Goal: Task Accomplishment & Management: Manage account settings

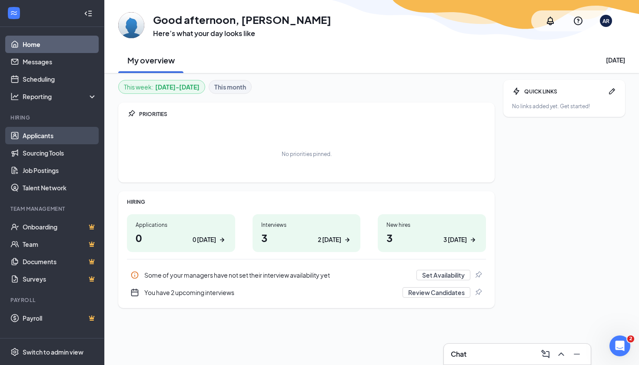
click at [47, 144] on link "Applicants" at bounding box center [60, 135] width 74 height 17
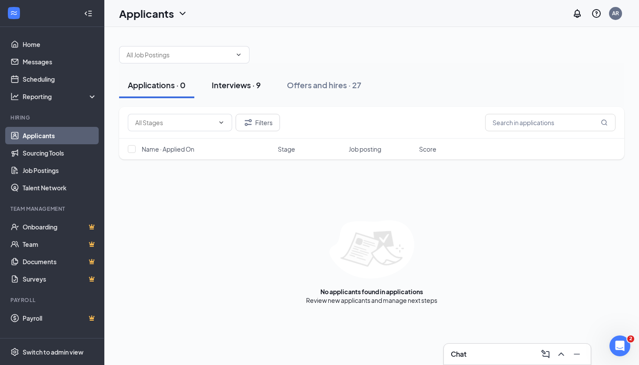
click at [243, 79] on button "Interviews · 9" at bounding box center [236, 85] width 67 height 26
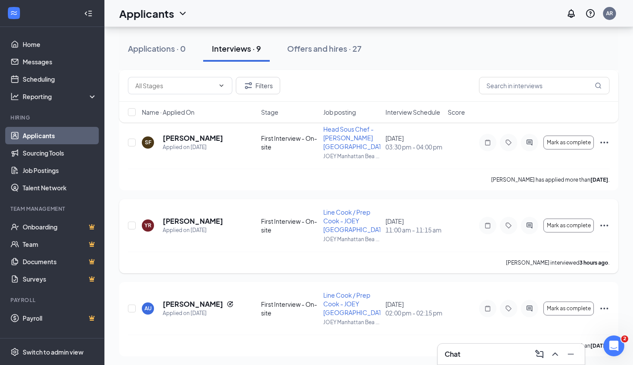
scroll to position [510, 0]
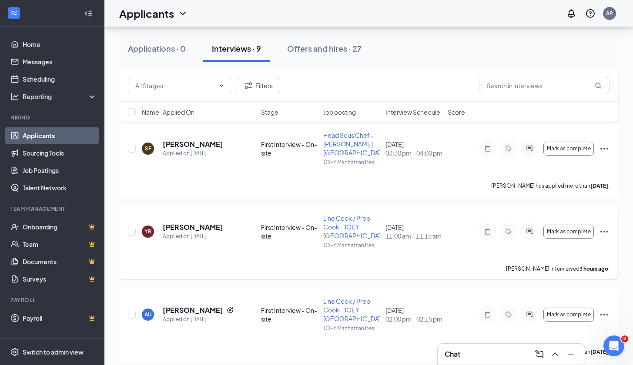
click at [607, 232] on icon "Ellipses" at bounding box center [604, 232] width 8 height 2
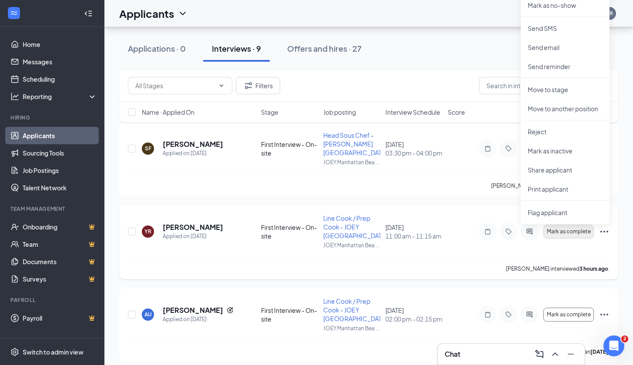
click at [565, 228] on button "Mark as complete" at bounding box center [568, 232] width 50 height 14
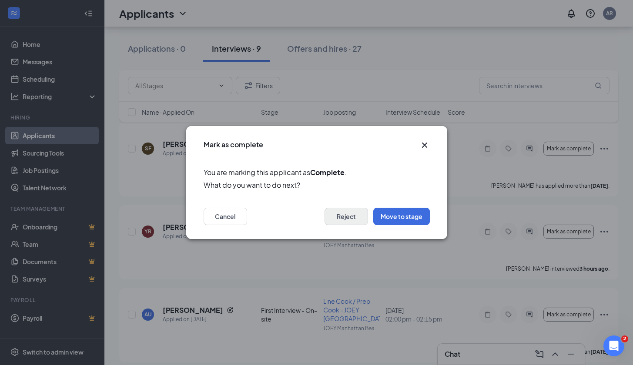
click at [354, 218] on button "Reject" at bounding box center [347, 216] width 44 height 17
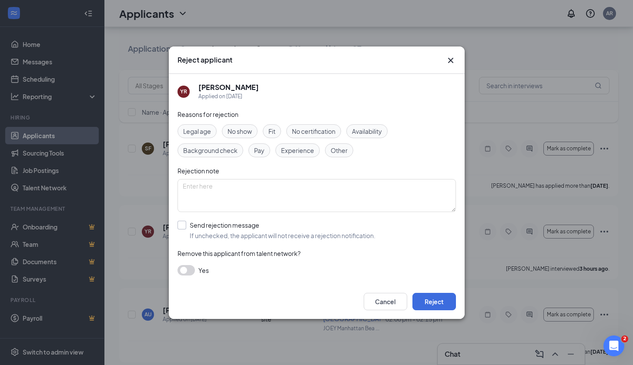
click at [249, 228] on div "Send rejection message" at bounding box center [283, 225] width 186 height 9
click at [249, 228] on input "Send rejection message If unchecked, the applicant will not receive a rejection…" at bounding box center [276, 230] width 198 height 19
checkbox input "true"
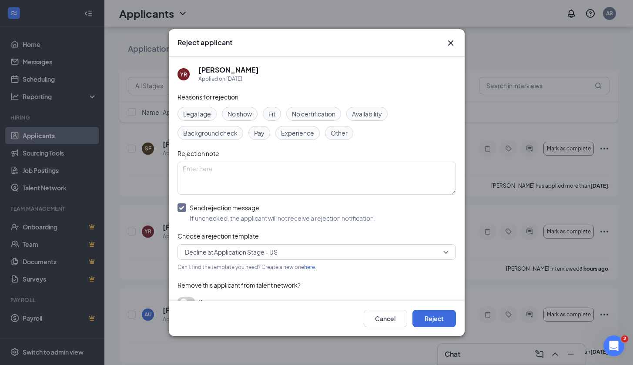
drag, startPoint x: 391, startPoint y: 261, endPoint x: 388, endPoint y: 257, distance: 4.5
click at [391, 261] on div "Reasons for rejection Legal age No show Fit No certification Availability Backg…" at bounding box center [316, 204] width 278 height 224
click at [386, 252] on span "Decline at Application Stage - US" at bounding box center [313, 252] width 256 height 13
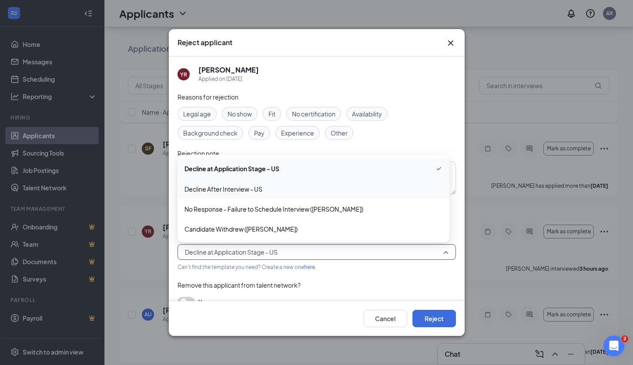
click at [288, 196] on div "Decline After Interview - US" at bounding box center [313, 189] width 272 height 20
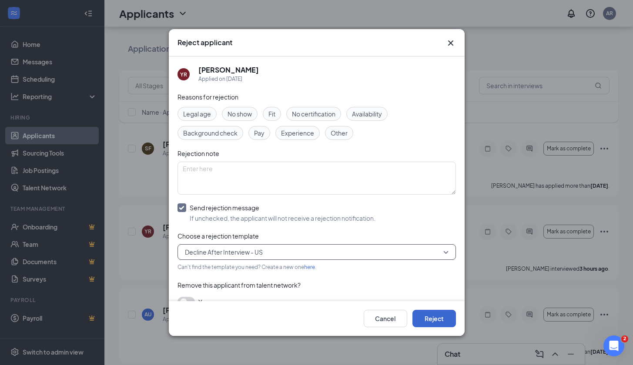
click at [451, 323] on button "Reject" at bounding box center [434, 318] width 44 height 17
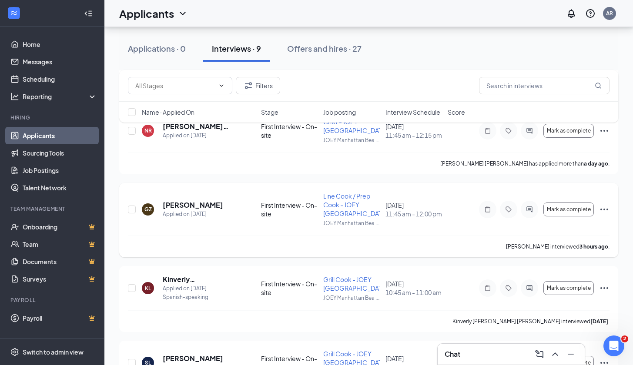
scroll to position [141, 0]
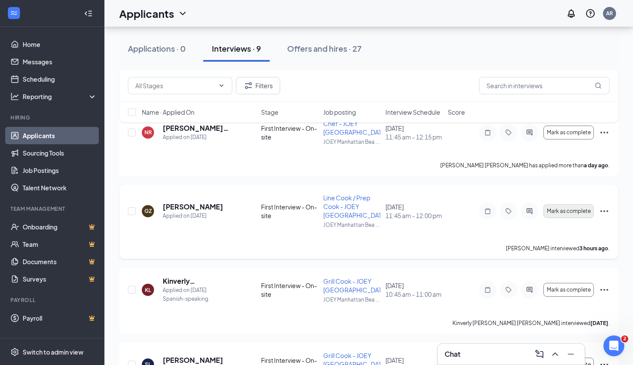
click at [570, 211] on span "Mark as complete" at bounding box center [569, 211] width 44 height 6
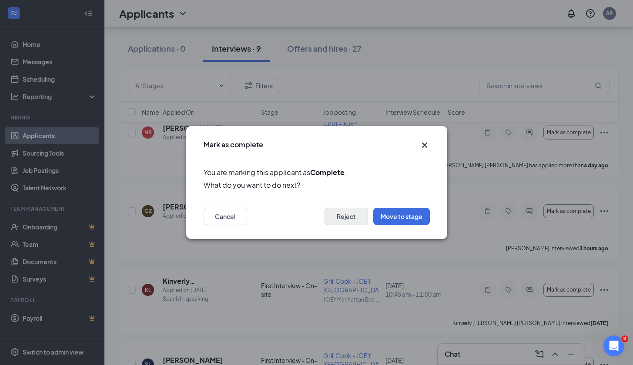
click at [358, 222] on button "Reject" at bounding box center [347, 216] width 44 height 17
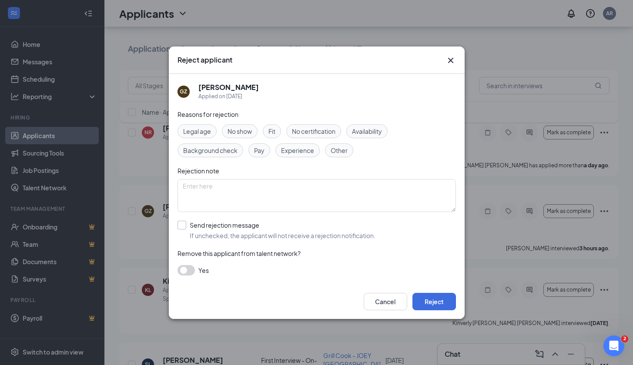
click at [211, 230] on div "Send rejection message If unchecked, the applicant will not receive a rejection…" at bounding box center [283, 230] width 186 height 19
click at [211, 230] on input "Send rejection message If unchecked, the applicant will not receive a rejection…" at bounding box center [276, 230] width 198 height 19
checkbox input "true"
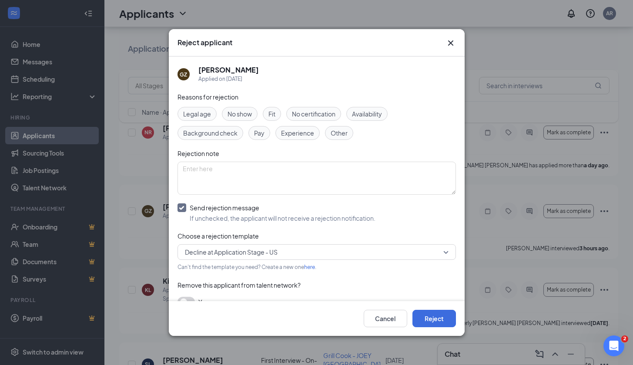
click at [231, 250] on span "Decline at Application Stage - US" at bounding box center [231, 252] width 93 height 13
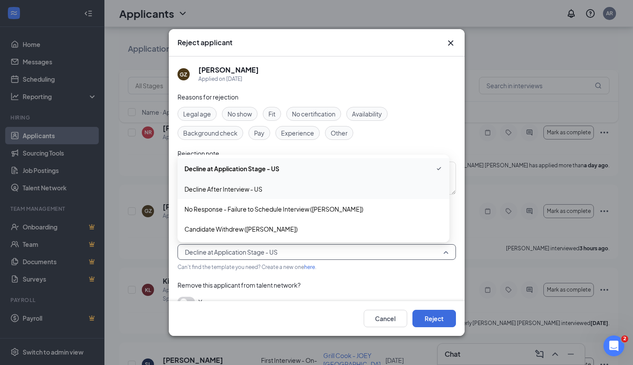
click at [231, 195] on div "Decline After Interview - US" at bounding box center [313, 189] width 272 height 20
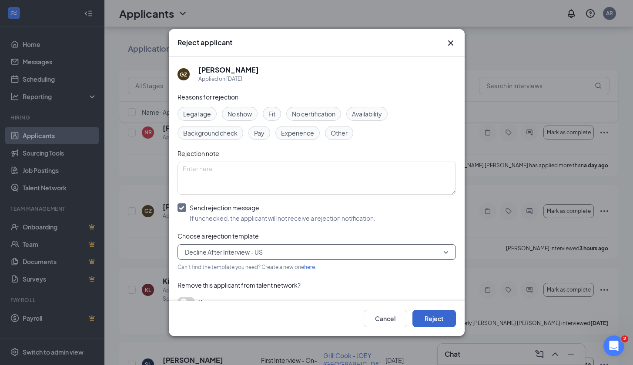
click at [439, 322] on button "Reject" at bounding box center [434, 318] width 44 height 17
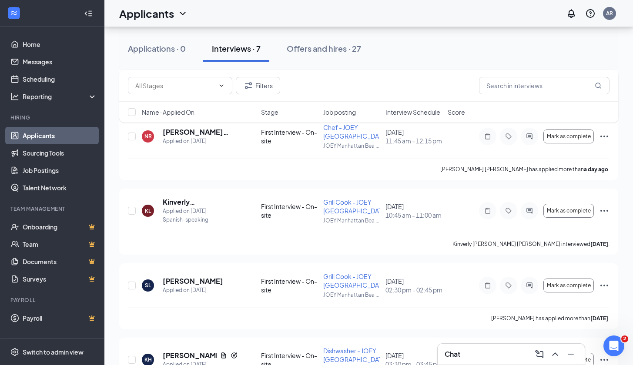
scroll to position [184, 0]
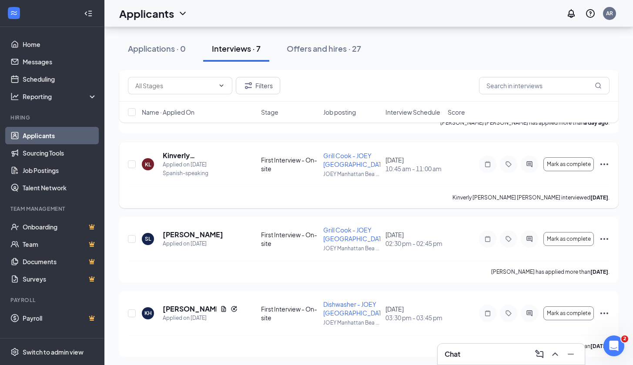
click at [606, 164] on icon "Ellipses" at bounding box center [604, 164] width 10 height 10
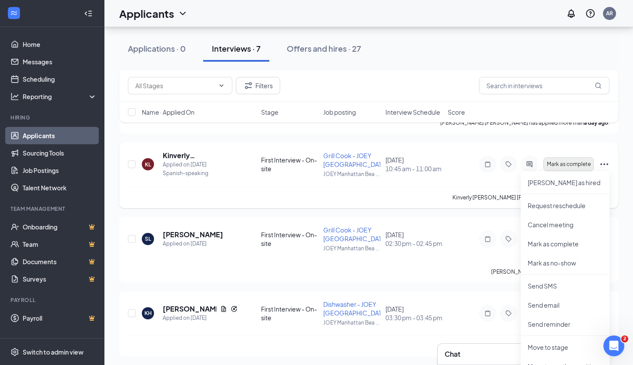
click at [566, 168] on button "Mark as complete" at bounding box center [568, 164] width 50 height 14
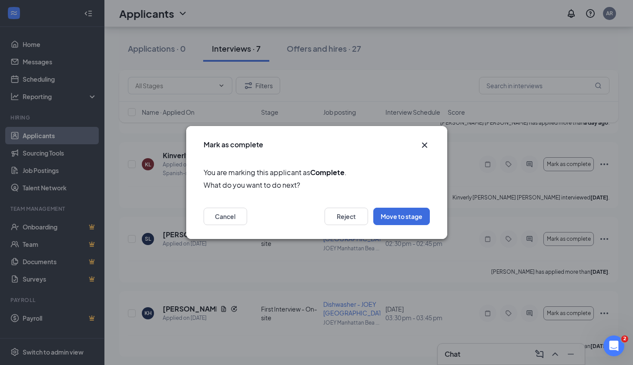
click at [426, 144] on icon "Cross" at bounding box center [424, 145] width 10 height 10
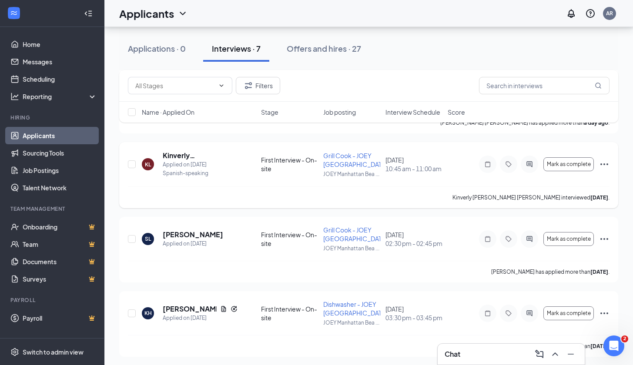
click at [605, 167] on icon "Ellipses" at bounding box center [604, 164] width 10 height 10
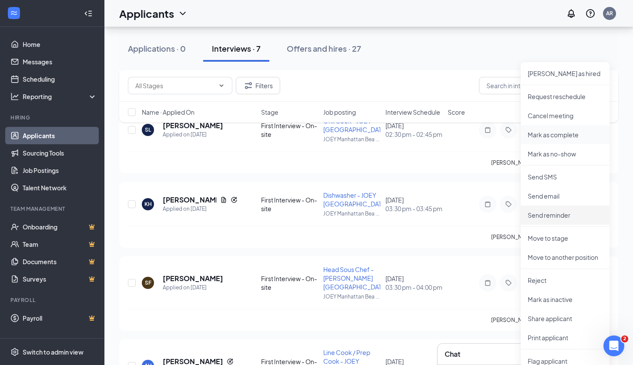
scroll to position [252, 0]
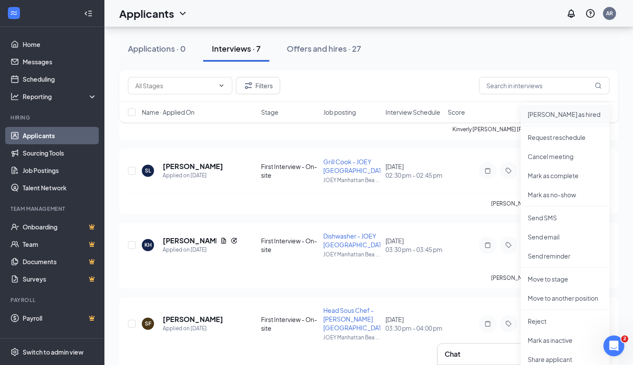
click at [543, 119] on li "[PERSON_NAME] as hired" at bounding box center [565, 114] width 89 height 19
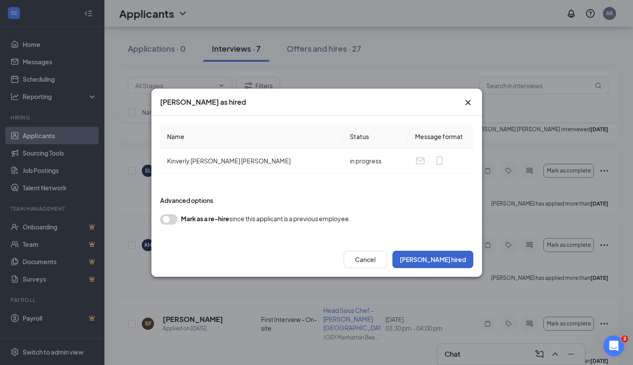
click at [452, 259] on button "[PERSON_NAME] hired" at bounding box center [432, 259] width 81 height 17
